Goal: Navigation & Orientation: Find specific page/section

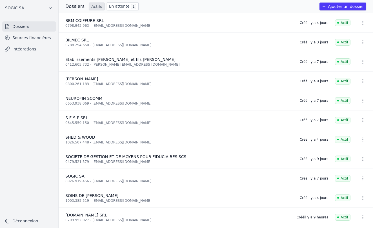
click at [115, 5] on link "En attente 1" at bounding box center [123, 6] width 32 height 8
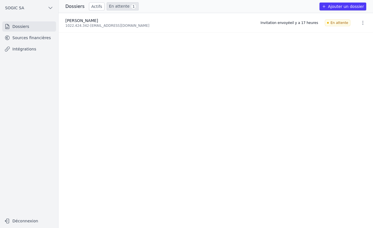
click at [26, 39] on link "Sources financières" at bounding box center [29, 38] width 54 height 10
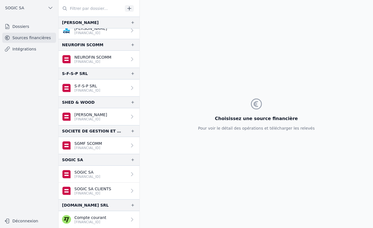
scroll to position [64, 0]
click at [131, 205] on icon "button" at bounding box center [132, 205] width 3 height 3
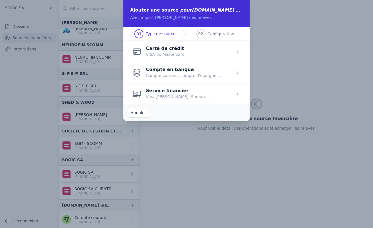
click at [141, 113] on button "Annuler" at bounding box center [138, 112] width 21 height 9
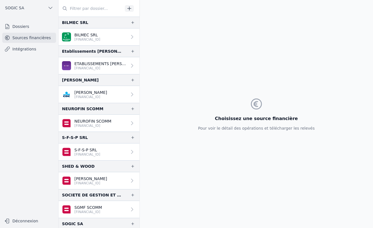
scroll to position [0, 0]
click at [88, 94] on p "[PERSON_NAME]" at bounding box center [90, 93] width 33 height 6
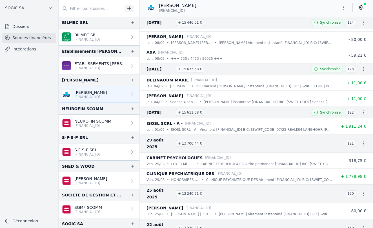
scroll to position [63, 0]
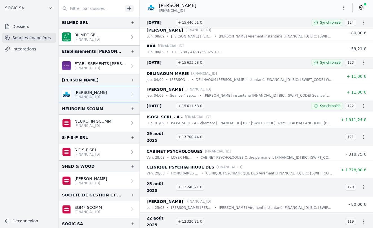
click at [20, 27] on link "Dossiers" at bounding box center [29, 26] width 54 height 10
